Goal: Information Seeking & Learning: Learn about a topic

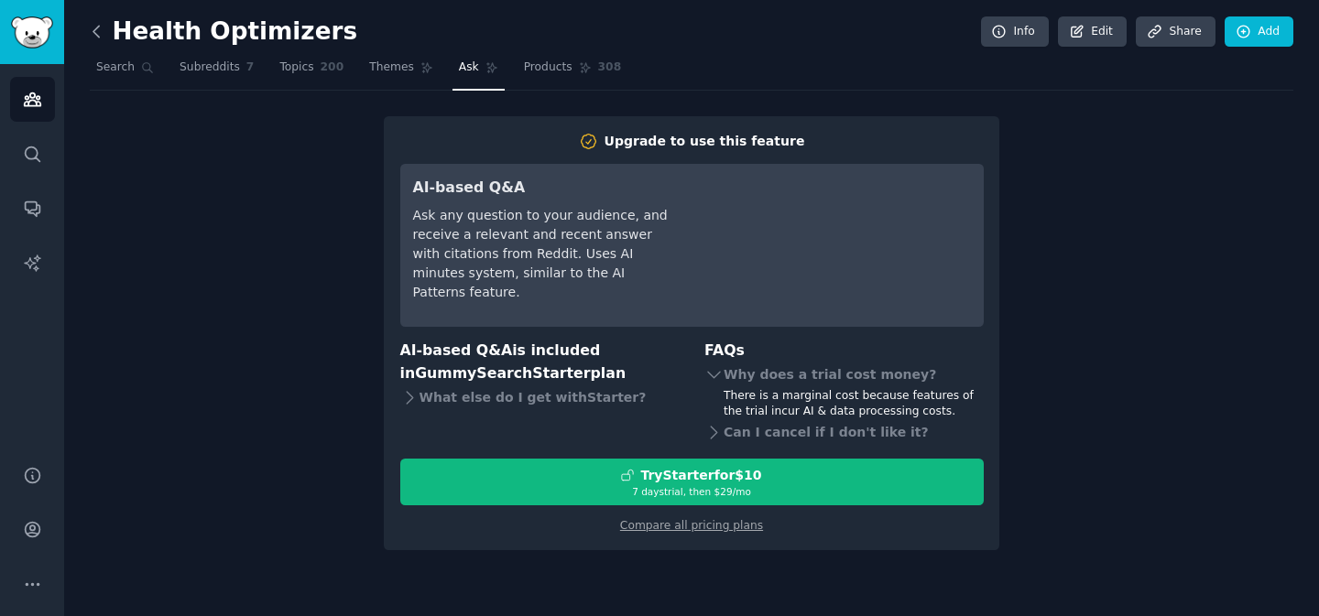
click at [99, 36] on icon at bounding box center [96, 31] width 19 height 19
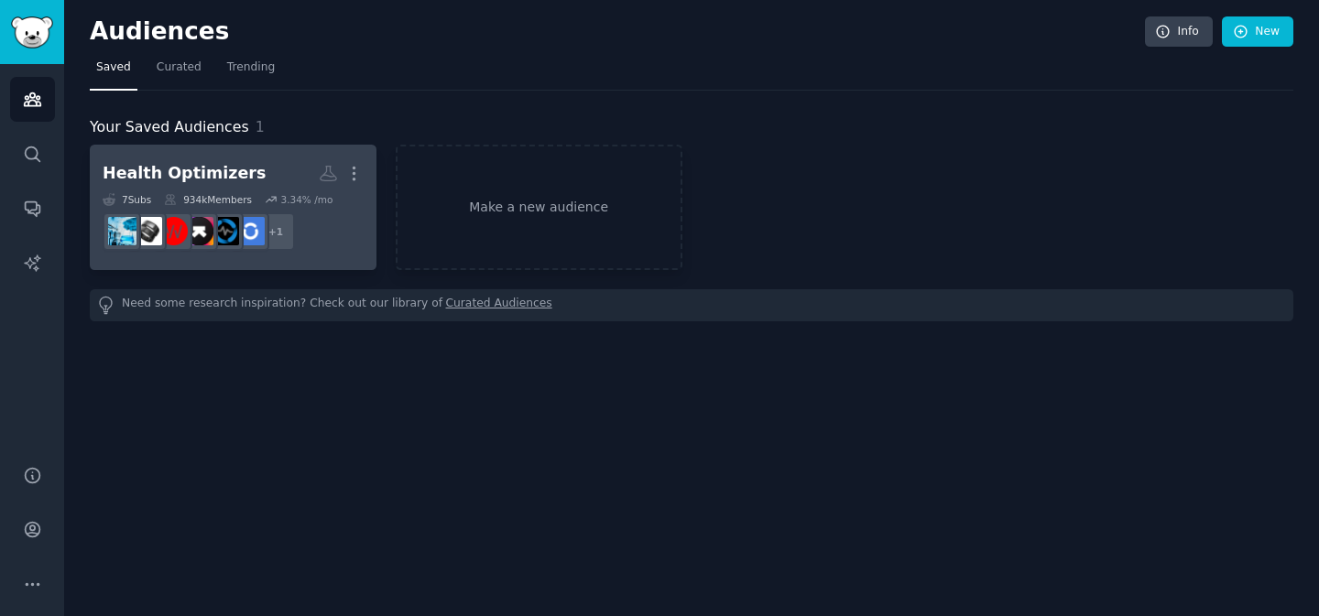
click at [229, 193] on div "934k Members" at bounding box center [208, 199] width 88 height 13
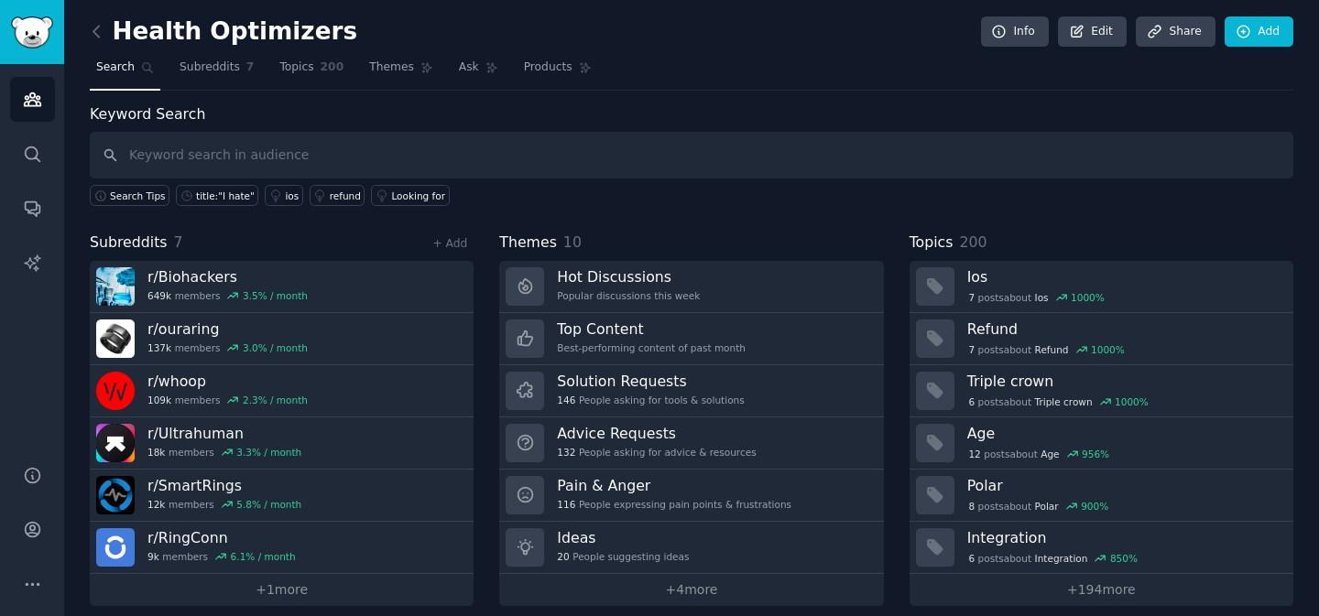
scroll to position [16, 0]
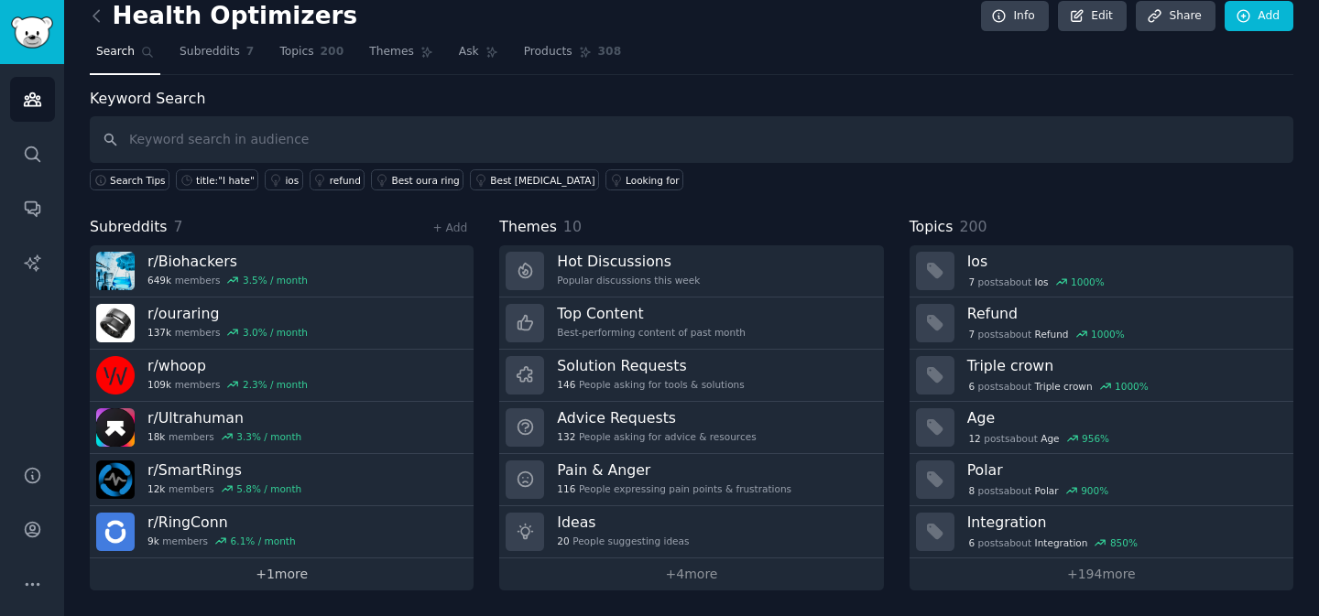
click at [301, 575] on link "+ 1 more" at bounding box center [282, 575] width 384 height 32
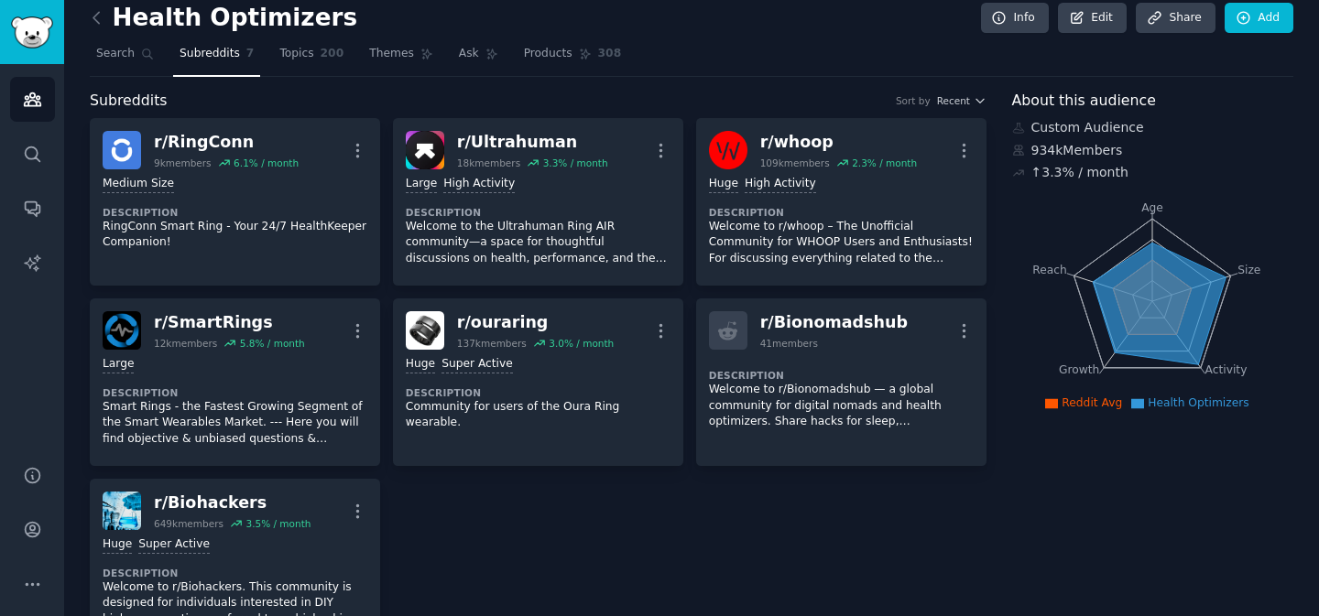
scroll to position [7, 0]
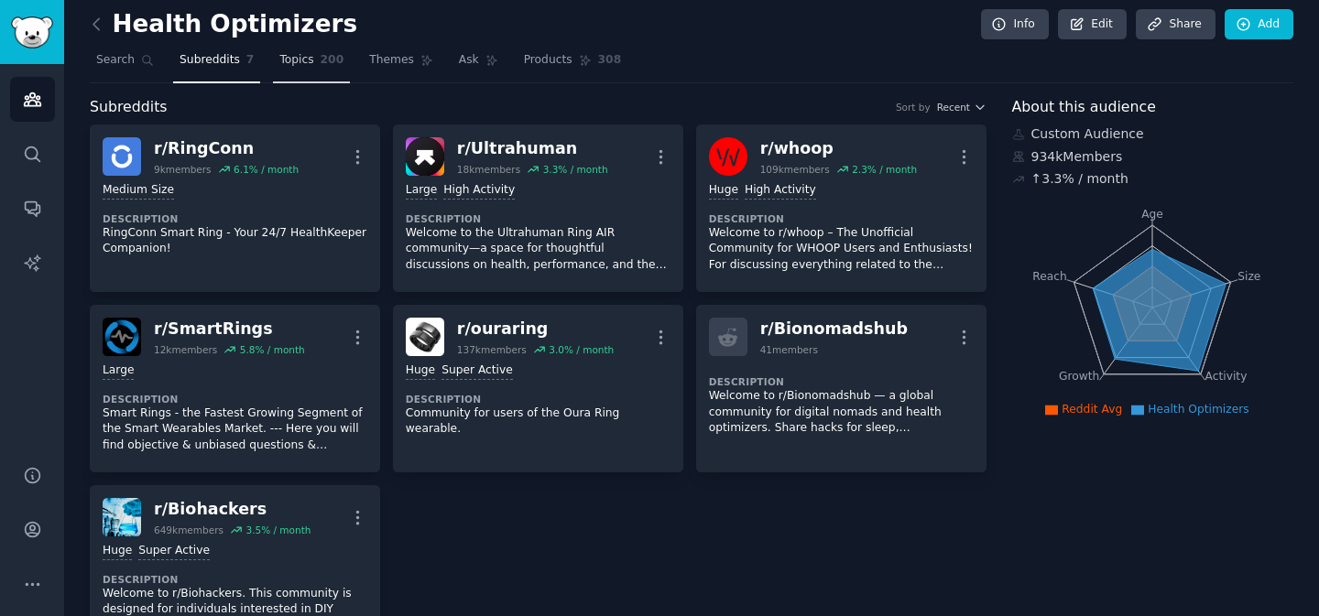
click at [313, 58] on link "Topics 200" at bounding box center [311, 65] width 77 height 38
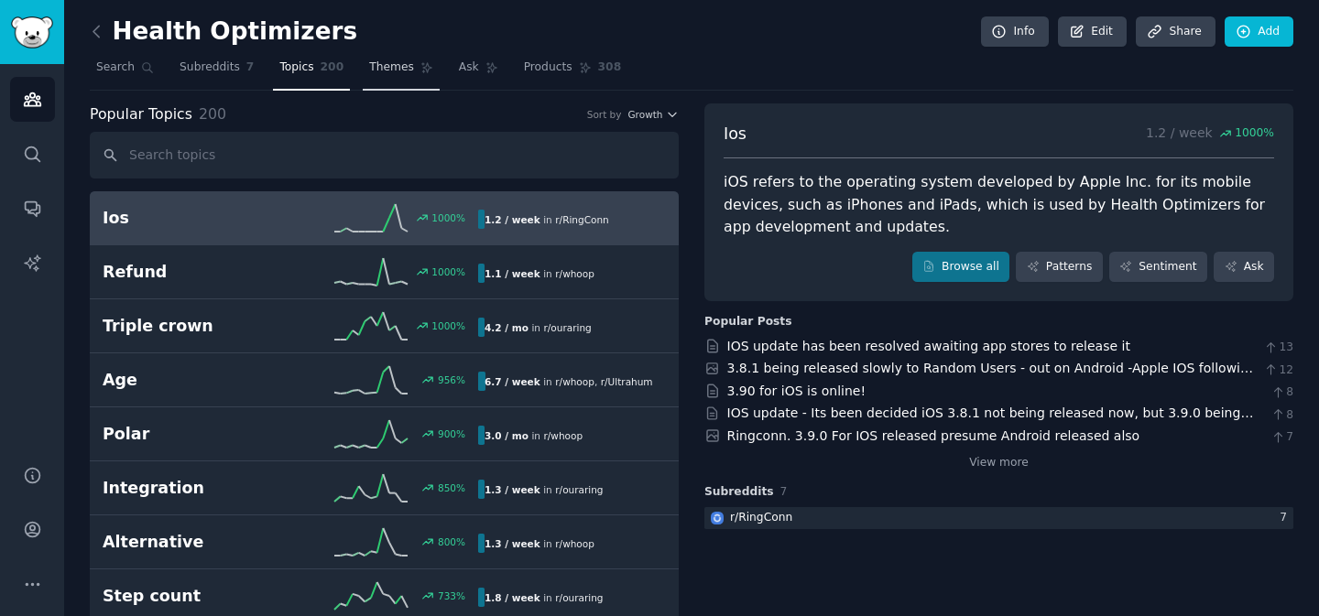
click at [379, 70] on span "Themes" at bounding box center [391, 68] width 45 height 16
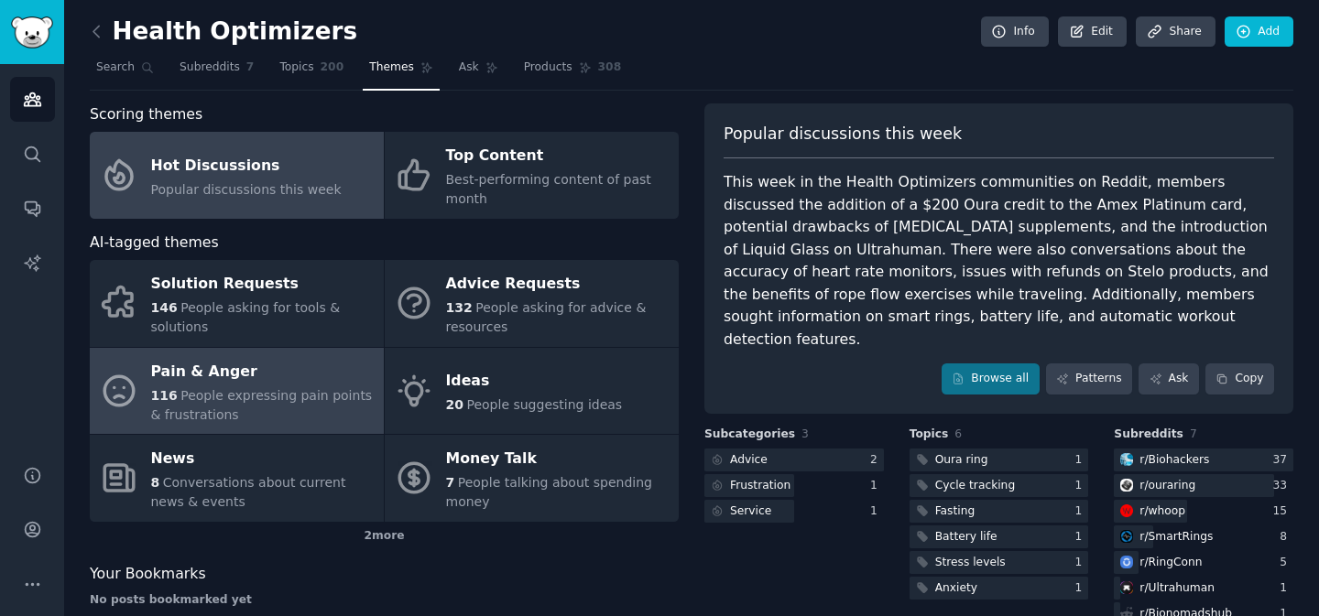
click at [290, 396] on span "People expressing pain points & frustrations" at bounding box center [262, 405] width 222 height 34
